Goal: Transaction & Acquisition: Obtain resource

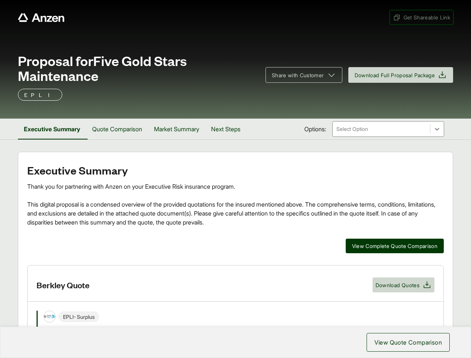
click at [421, 17] on span "Get Shareable Link" at bounding box center [421, 17] width 57 height 8
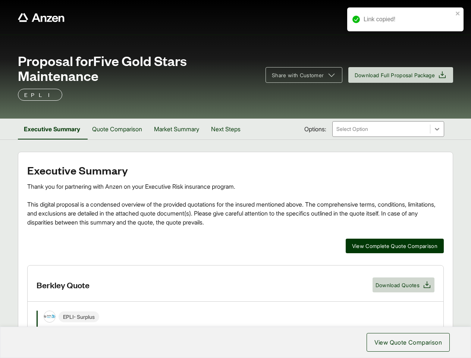
click at [301, 75] on span "Share with Customer" at bounding box center [298, 75] width 52 height 8
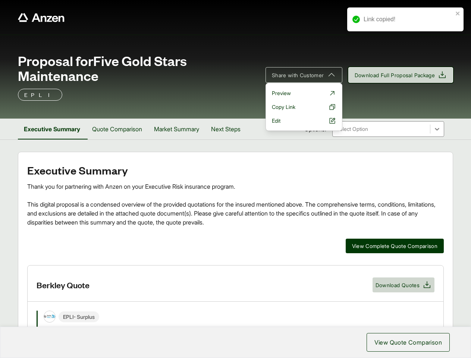
click at [399, 75] on span "Download Full Proposal Package" at bounding box center [395, 75] width 81 height 8
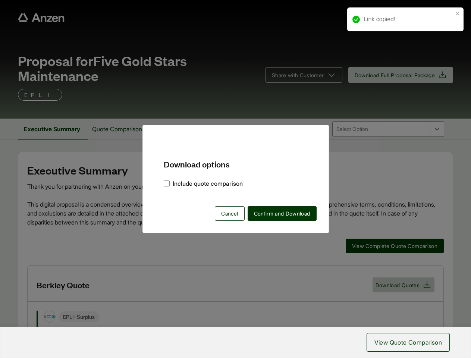
click at [53, 129] on div "Download options Include quote comparison Cancel Confirm and Download" at bounding box center [235, 179] width 471 height 358
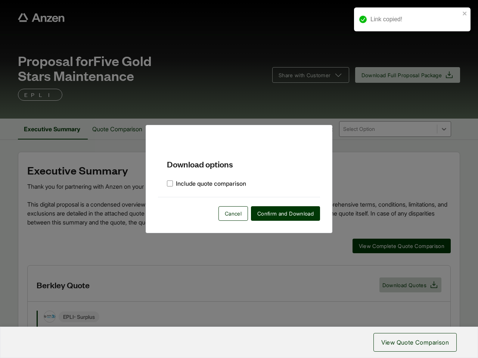
click at [120, 129] on div "Download options Include quote comparison Cancel Confirm and Download" at bounding box center [239, 179] width 478 height 358
click at [182, 129] on div "Download options Include quote comparison Cancel Confirm and Download" at bounding box center [239, 179] width 187 height 108
click at [233, 129] on div "Download options Include quote comparison Cancel Confirm and Download" at bounding box center [239, 179] width 187 height 108
click at [394, 246] on div "Download options Include quote comparison Cancel Confirm and Download" at bounding box center [239, 179] width 478 height 358
click at [236, 312] on div "Download options Include quote comparison Cancel Confirm and Download" at bounding box center [239, 179] width 478 height 358
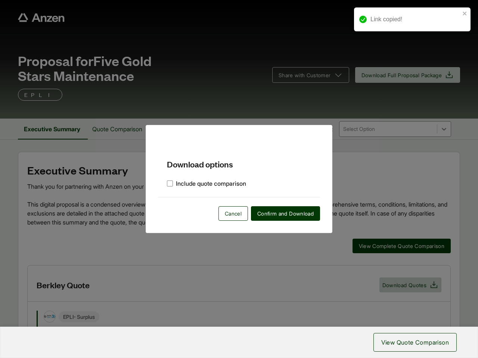
click at [403, 285] on div "Download options Include quote comparison Cancel Confirm and Download" at bounding box center [239, 179] width 478 height 358
